Goal: Task Accomplishment & Management: Manage account settings

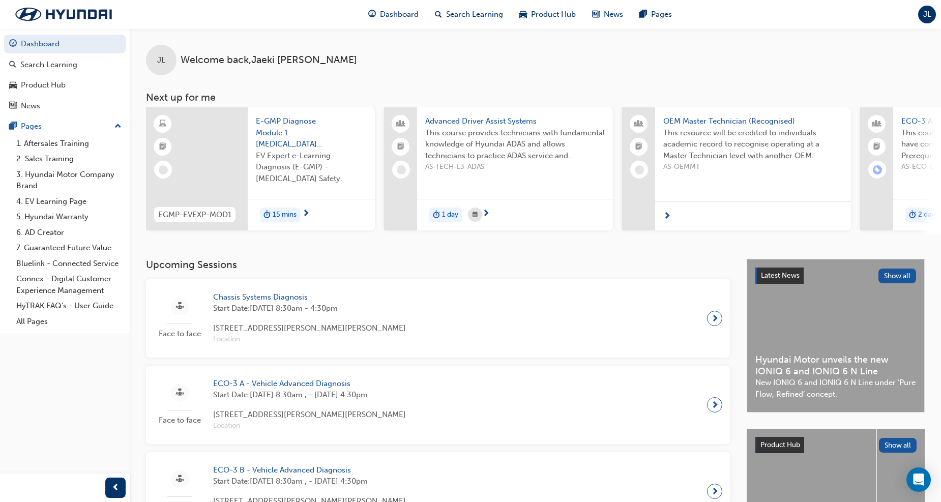
click at [928, 17] on span "JL" at bounding box center [927, 15] width 8 height 12
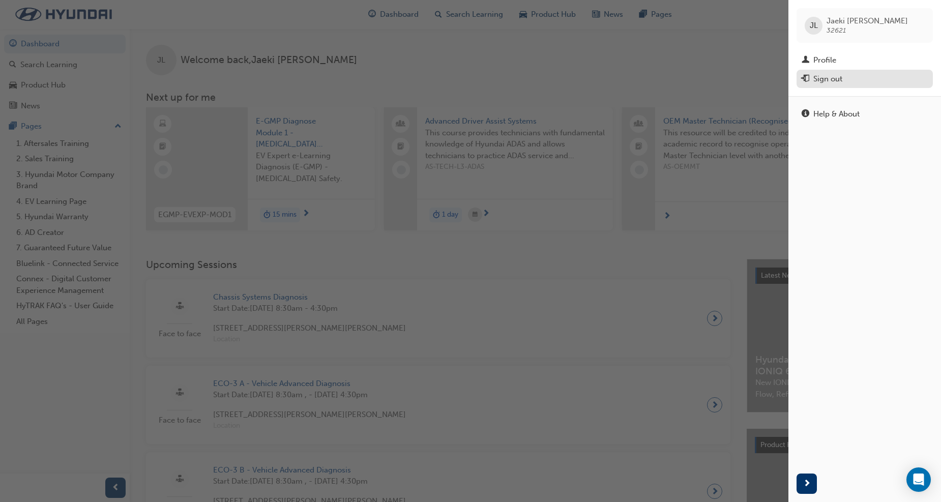
click at [829, 79] on div "Sign out" at bounding box center [827, 79] width 29 height 12
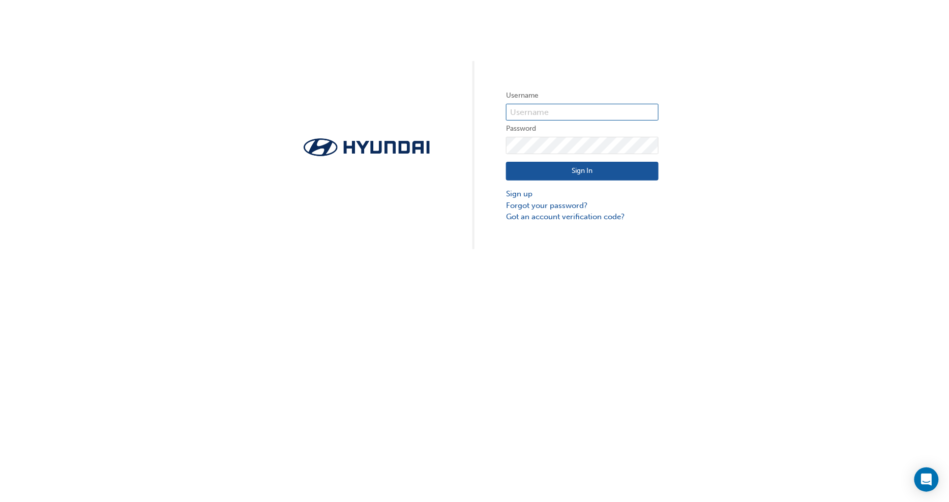
click at [552, 114] on input "text" at bounding box center [582, 112] width 153 height 17
click at [522, 105] on input "text" at bounding box center [582, 112] width 153 height 17
type input "32763"
click button "Sign In" at bounding box center [582, 171] width 153 height 19
